Goal: Information Seeking & Learning: Check status

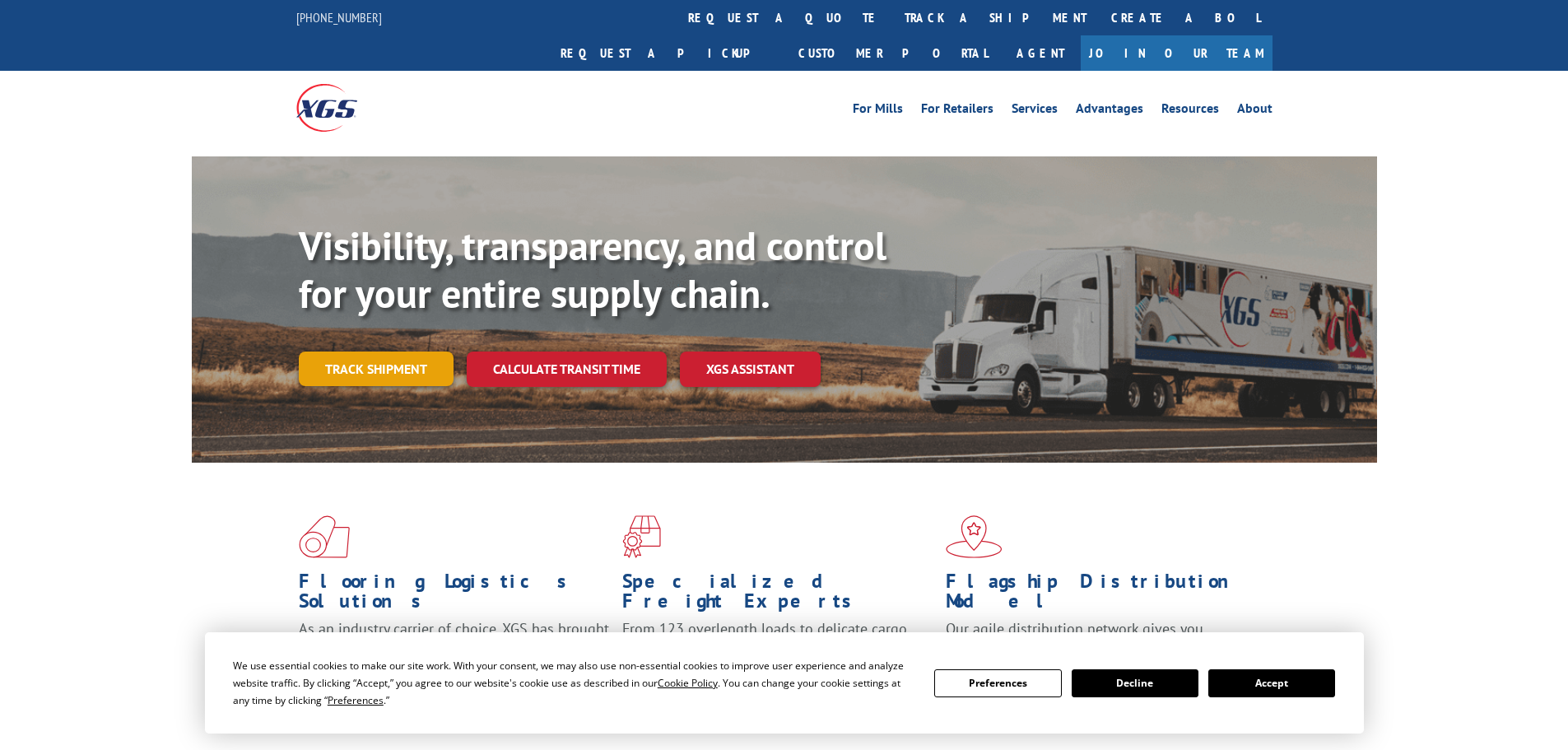
click at [405, 352] on link "Track shipment" at bounding box center [376, 369] width 155 height 35
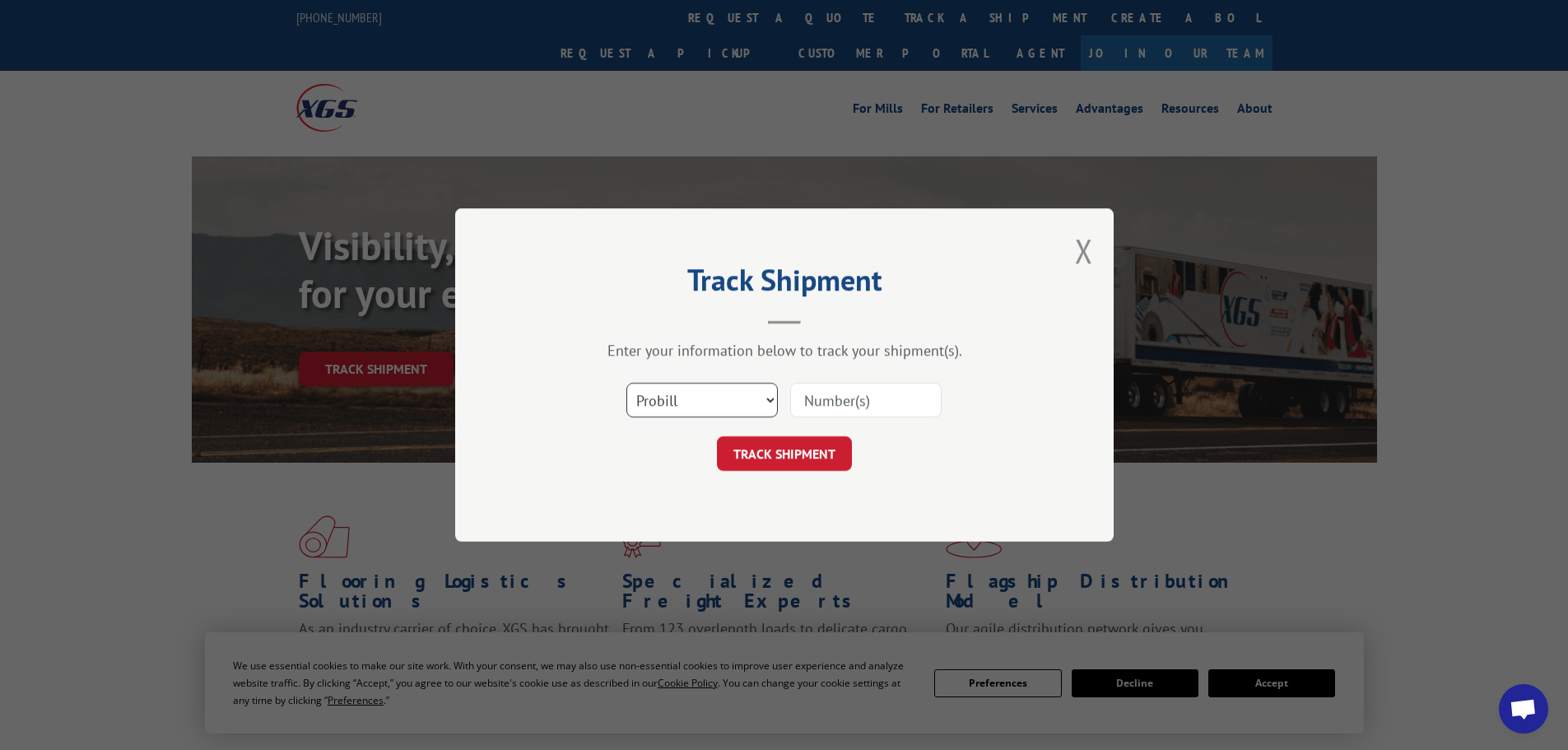
click at [733, 400] on select "Select category... Probill BOL PO" at bounding box center [702, 400] width 151 height 35
select select "bol"
click at [627, 383] on select "Select category... Probill BOL PO" at bounding box center [702, 400] width 151 height 35
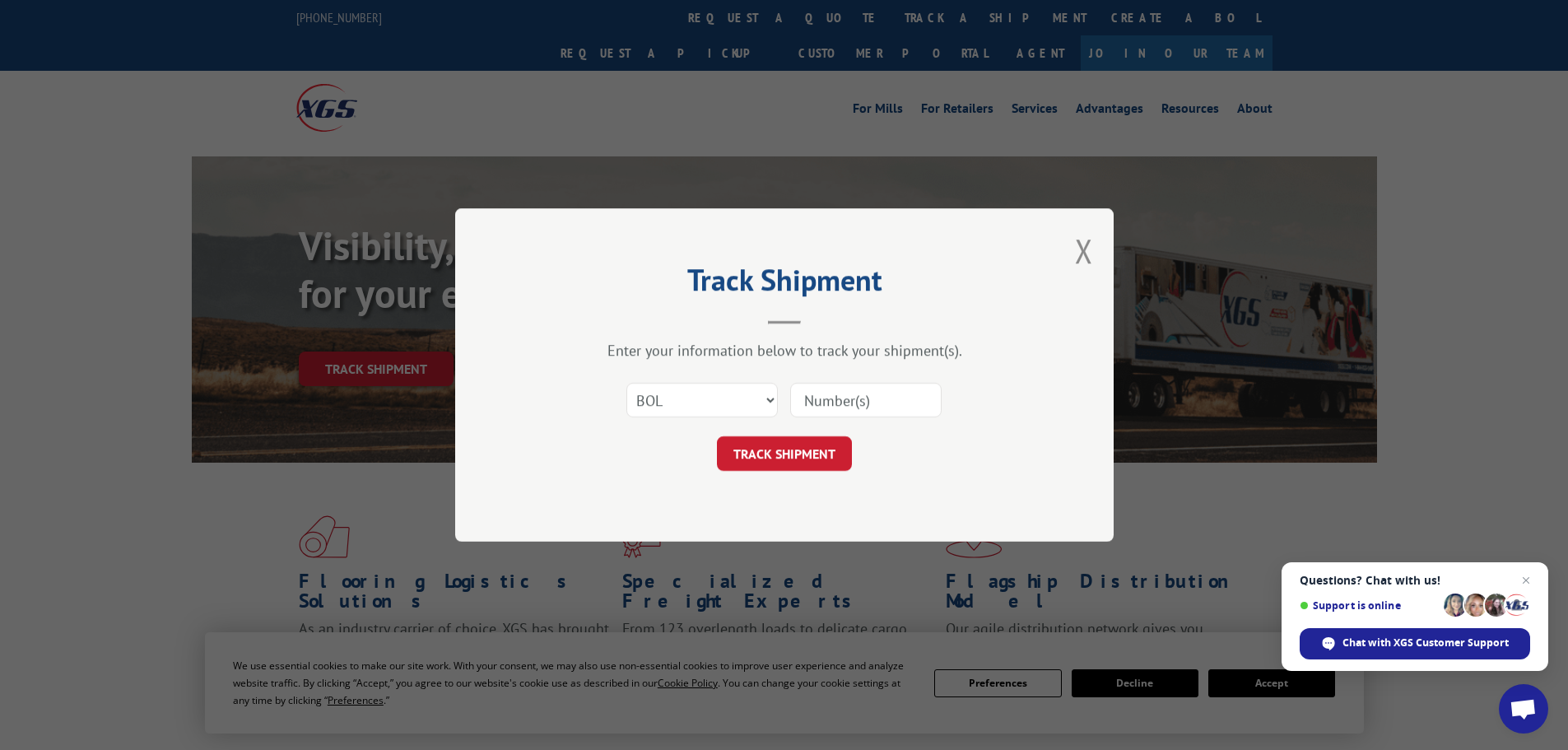
click at [837, 394] on input at bounding box center [866, 400] width 151 height 35
paste input "440881"
type input "440881"
click at [808, 453] on button "TRACK SHIPMENT" at bounding box center [784, 453] width 135 height 35
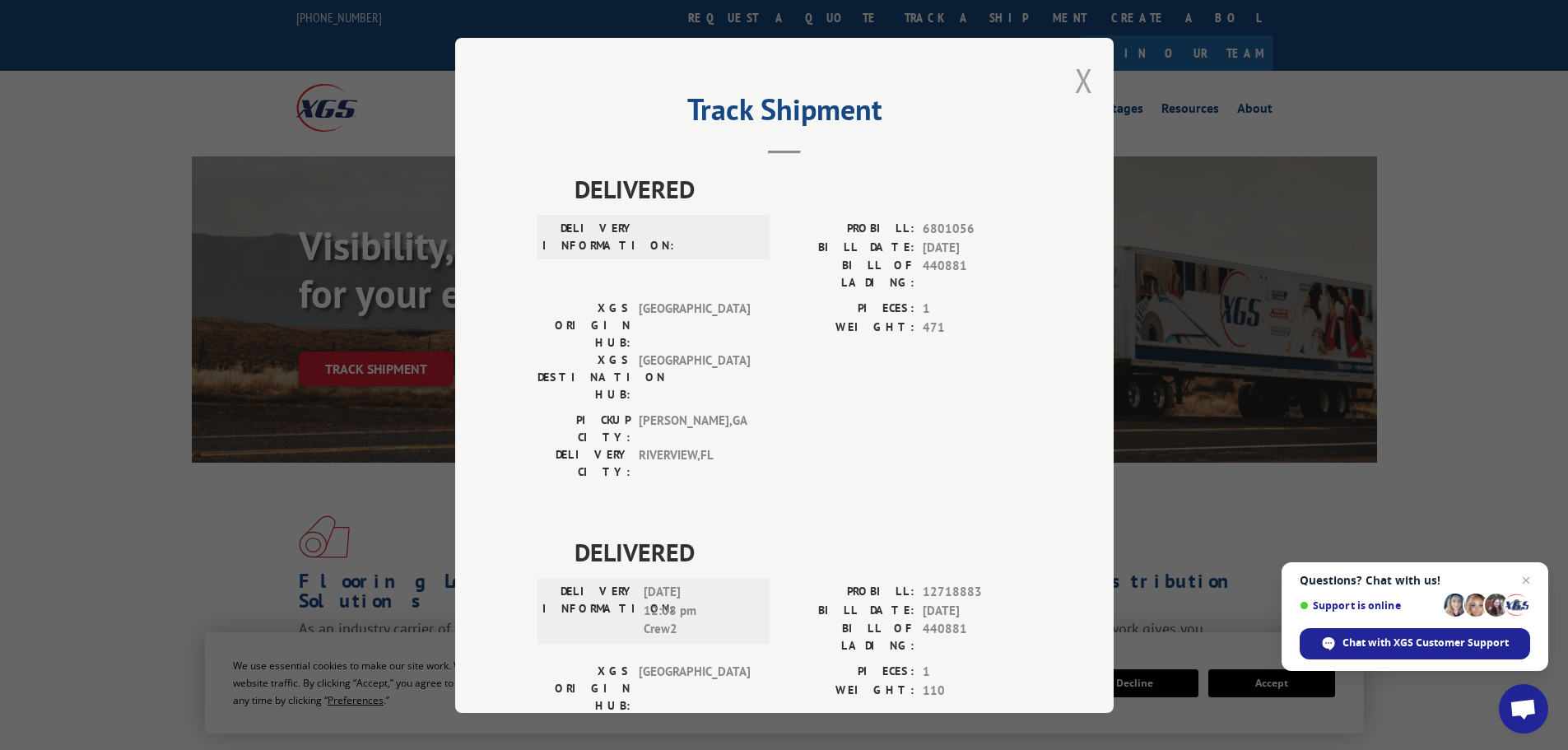
click at [1082, 75] on button "Close modal" at bounding box center [1084, 79] width 18 height 44
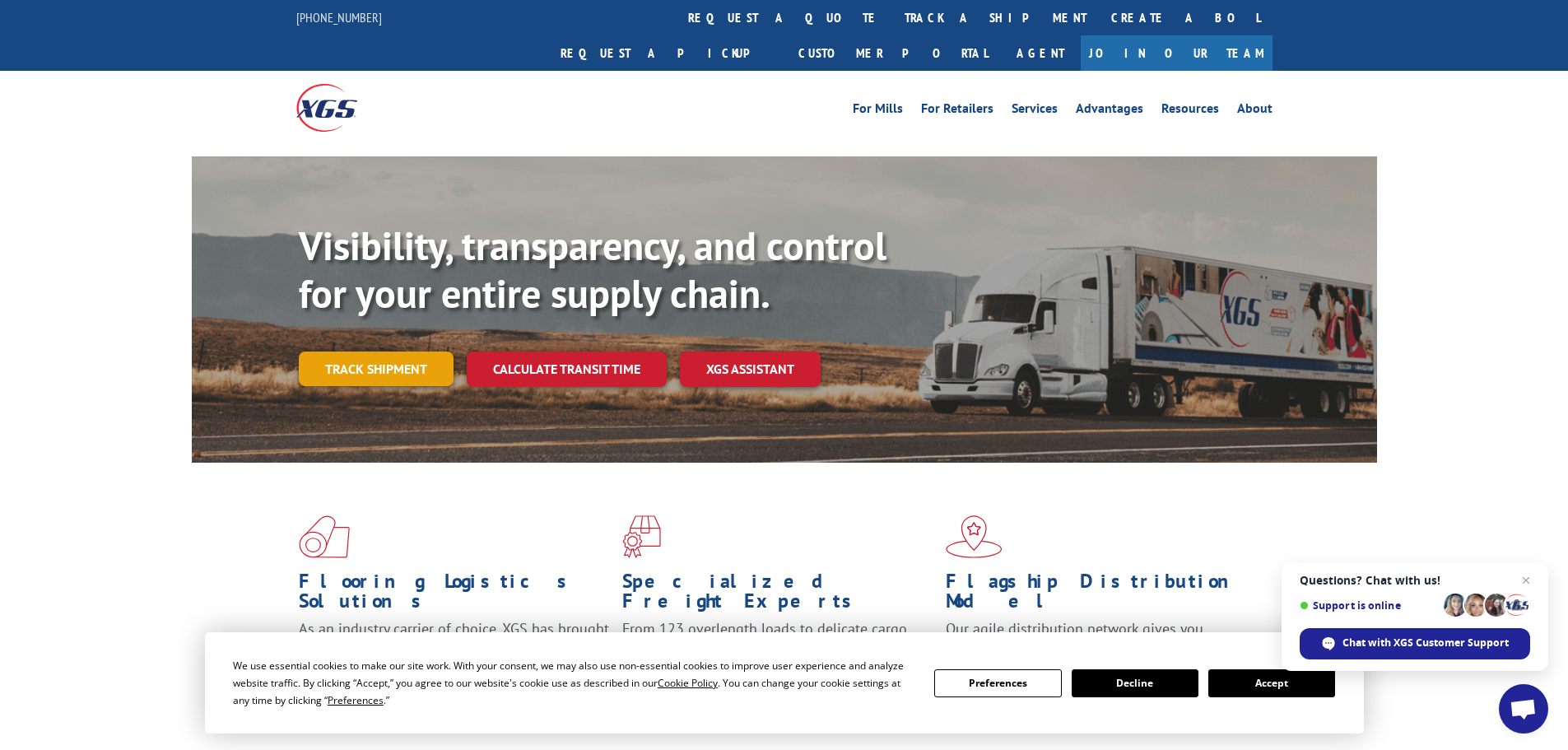
click at [365, 352] on link "Track shipment" at bounding box center [376, 369] width 155 height 35
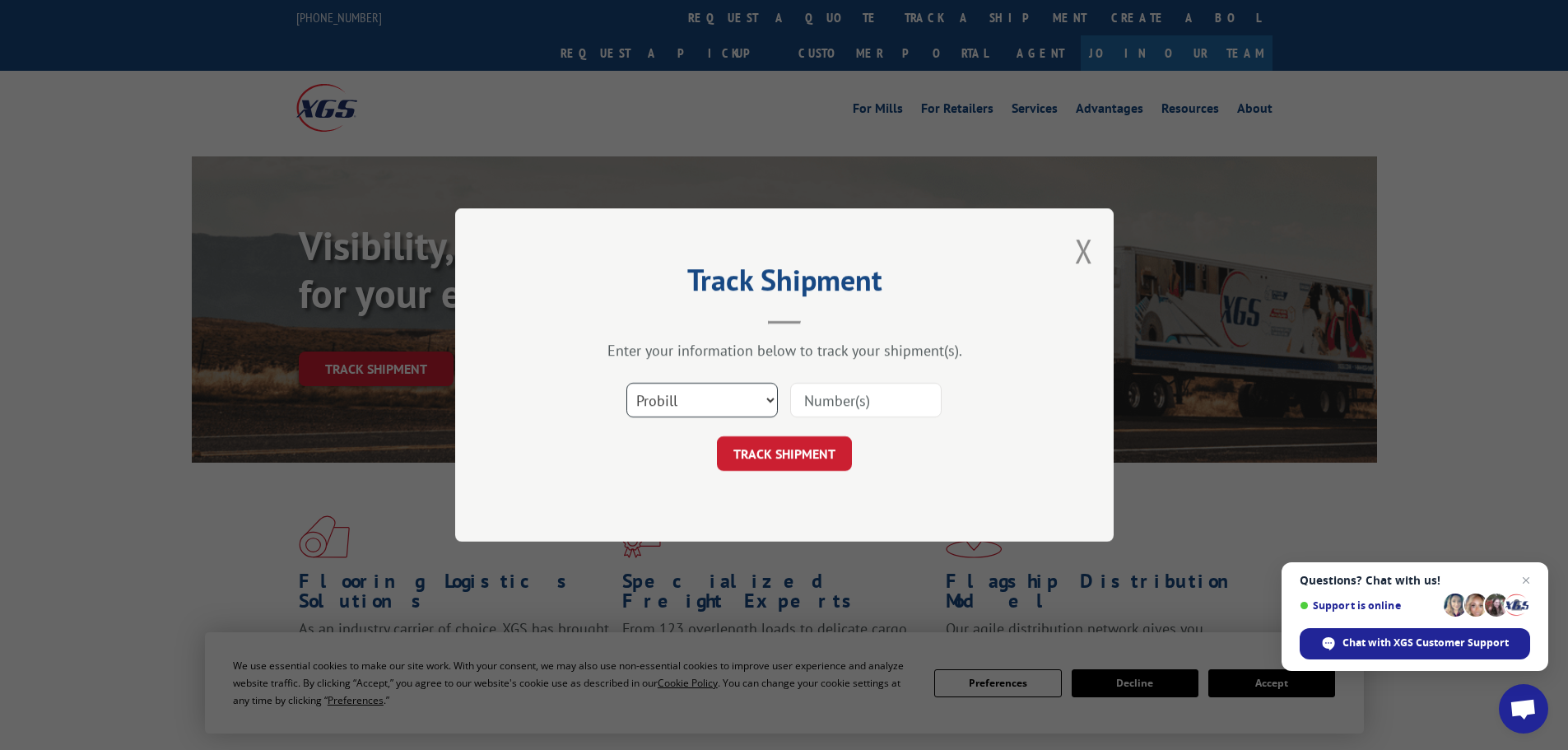
click at [651, 392] on select "Select category... Probill BOL PO" at bounding box center [702, 400] width 151 height 35
select select "bol"
click at [627, 383] on select "Select category... Probill BOL PO" at bounding box center [702, 400] width 151 height 35
click at [838, 397] on input at bounding box center [866, 400] width 151 height 35
paste input "5158087"
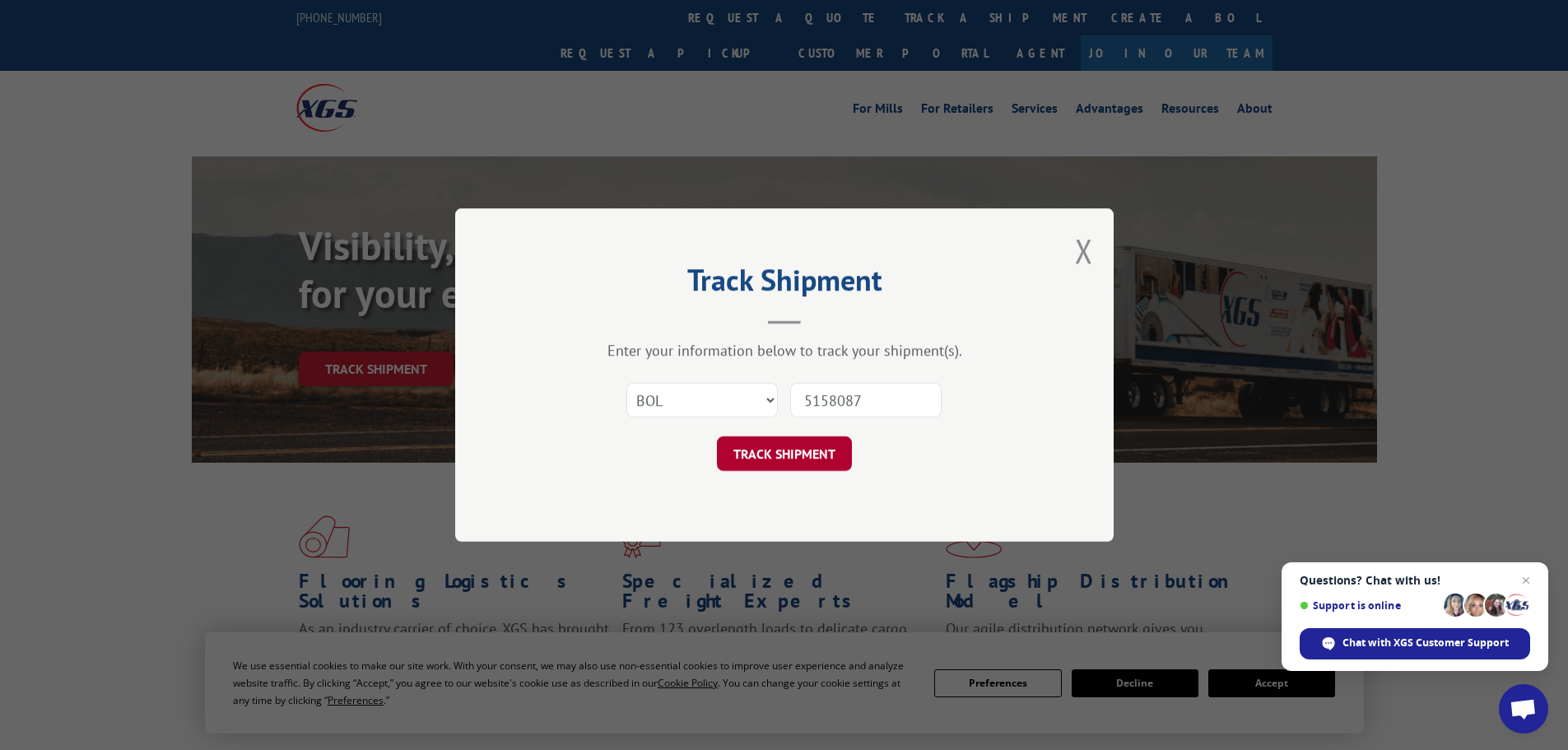
type input "5158087"
click at [791, 448] on button "TRACK SHIPMENT" at bounding box center [784, 453] width 135 height 35
